Goal: Transaction & Acquisition: Purchase product/service

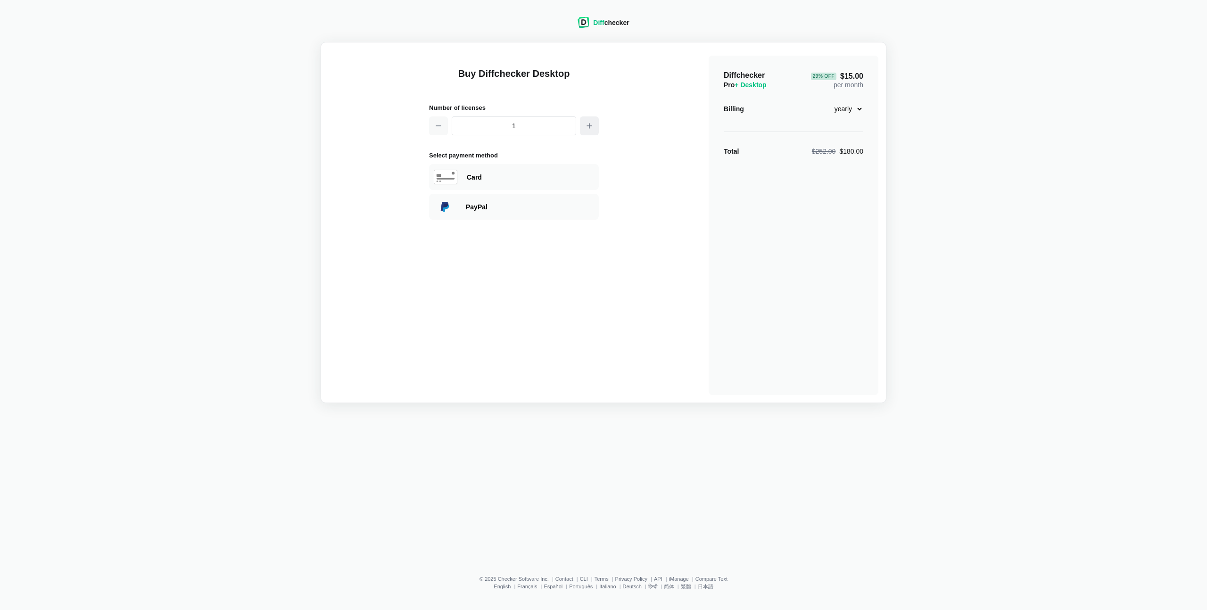
click at [597, 127] on button "button" at bounding box center [589, 125] width 19 height 19
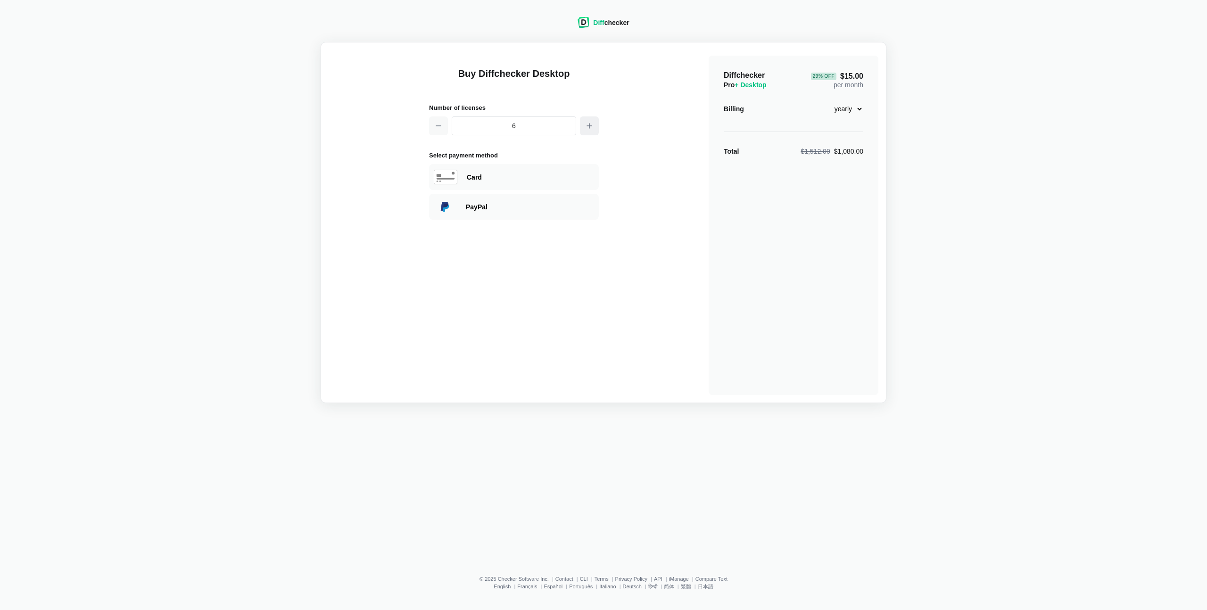
click at [597, 127] on button "button" at bounding box center [589, 125] width 19 height 19
type input "10"
